Goal: Submit feedback/report problem

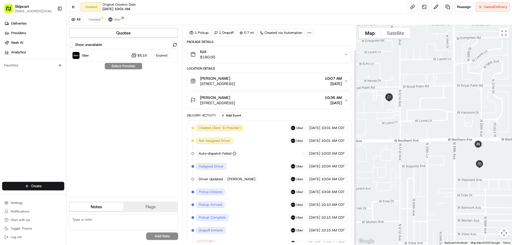
scroll to position [28, 0]
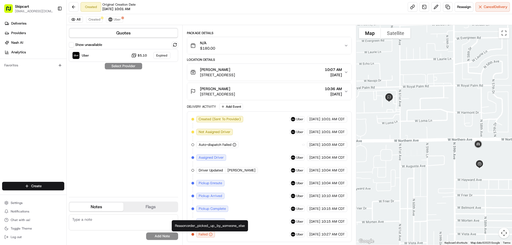
click at [191, 227] on div "Reason: order_picked_up_by_someone_else Reason: order_picked_up_by_someone_else" at bounding box center [210, 225] width 76 height 11
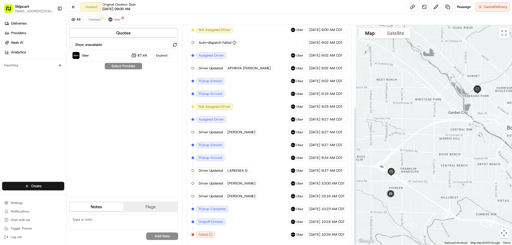
scroll to position [130, 0]
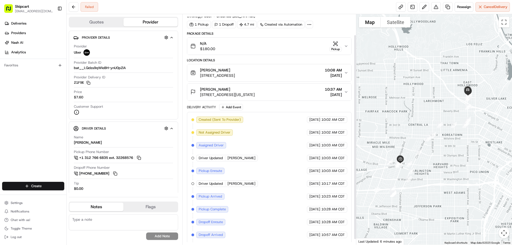
scroll to position [30, 0]
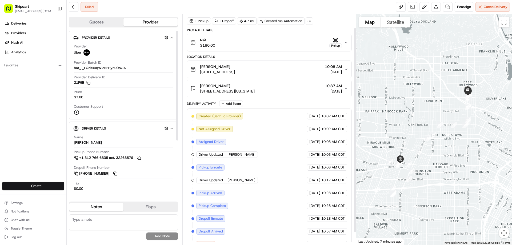
scroll to position [30, 0]
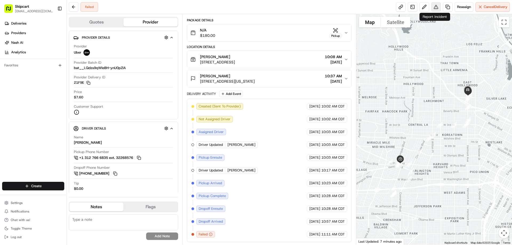
click at [432, 7] on button at bounding box center [436, 7] width 10 height 10
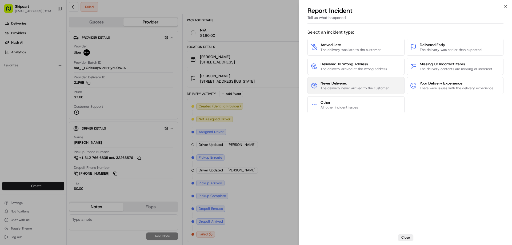
click at [339, 83] on span "Never Delivered" at bounding box center [354, 82] width 68 height 5
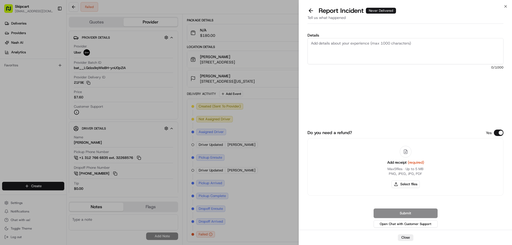
click at [341, 44] on textarea "Details" at bounding box center [405, 51] width 196 height 26
paste textarea "Driver picked up order and failed to deliver or return items"
type textarea "Driver picked up order and failed to deliver or return items"
click at [406, 185] on button "Select files" at bounding box center [405, 183] width 28 height 7
type input "C:\fakepath\2025-08-23 111542.png"
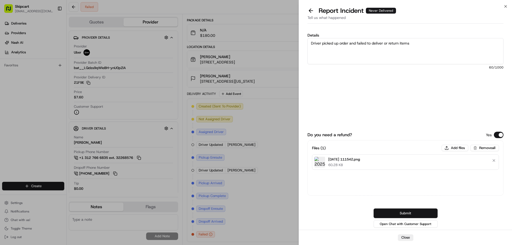
click at [398, 214] on button "Submit" at bounding box center [405, 213] width 64 height 10
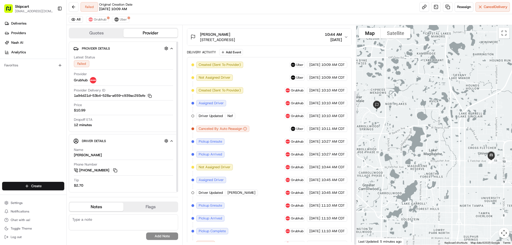
scroll to position [92, 0]
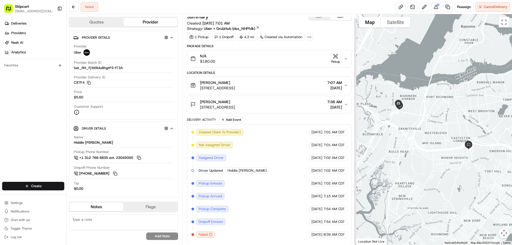
scroll to position [4, 0]
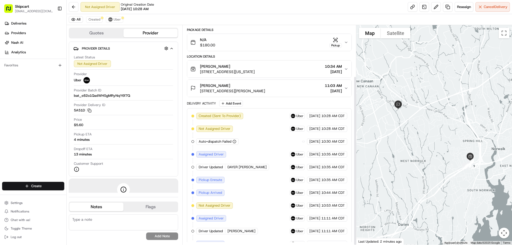
scroll to position [66, 0]
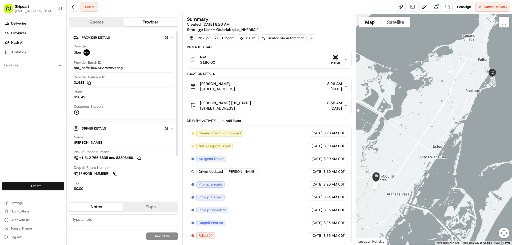
scroll to position [1, 0]
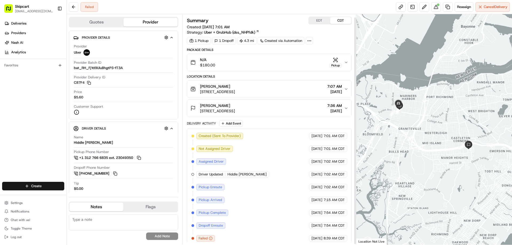
scroll to position [4, 0]
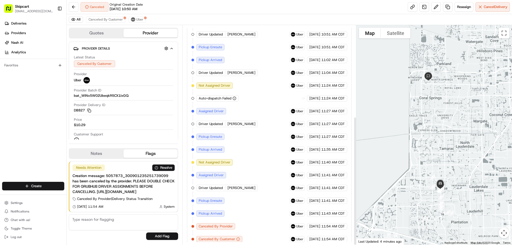
scroll to position [156, 0]
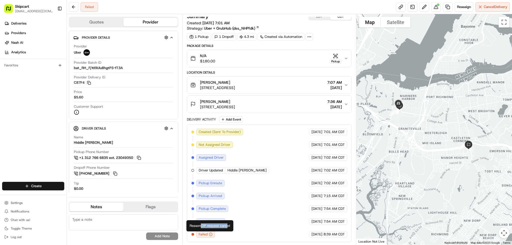
drag, startPoint x: 201, startPoint y: 224, endPoint x: 229, endPoint y: 225, distance: 28.0
click at [229, 225] on div "Reason: DP request cancel Reason: DP request cancel" at bounding box center [209, 225] width 47 height 11
click at [232, 226] on div "Web search" at bounding box center [242, 226] width 23 height 8
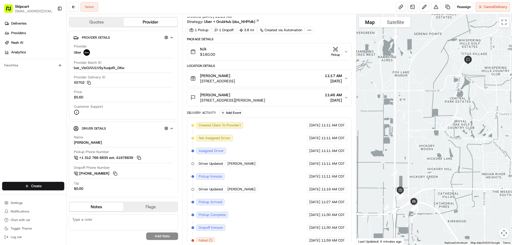
scroll to position [17, 0]
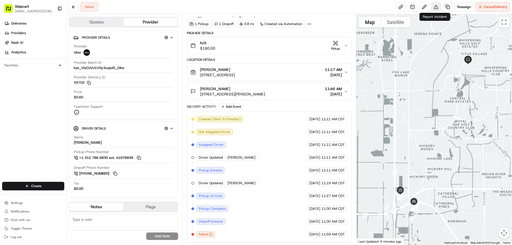
click at [436, 7] on button at bounding box center [436, 7] width 10 height 10
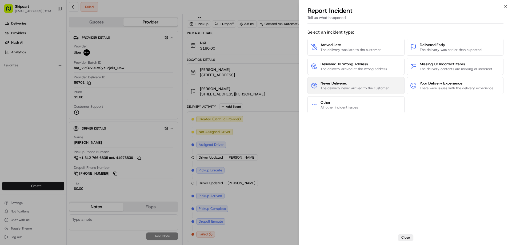
click at [342, 88] on span "The delivery never arrived to the customer" at bounding box center [354, 88] width 68 height 5
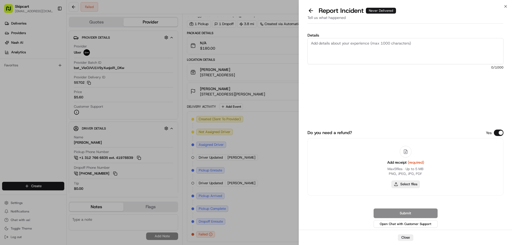
click at [413, 184] on button "Select files" at bounding box center [405, 183] width 28 height 7
type input "C:\fakepath\2025-08-23 120132.png"
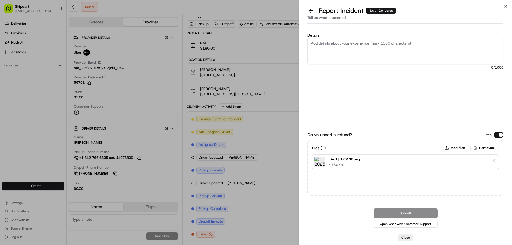
click at [320, 50] on textarea "Details" at bounding box center [405, 51] width 196 height 26
paste textarea "Driver picked up order and failed to deliver or return items"
type textarea "Driver picked up order and failed to deliver or return items"
click at [393, 210] on button "Submit" at bounding box center [405, 213] width 64 height 10
